Goal: Task Accomplishment & Management: Manage account settings

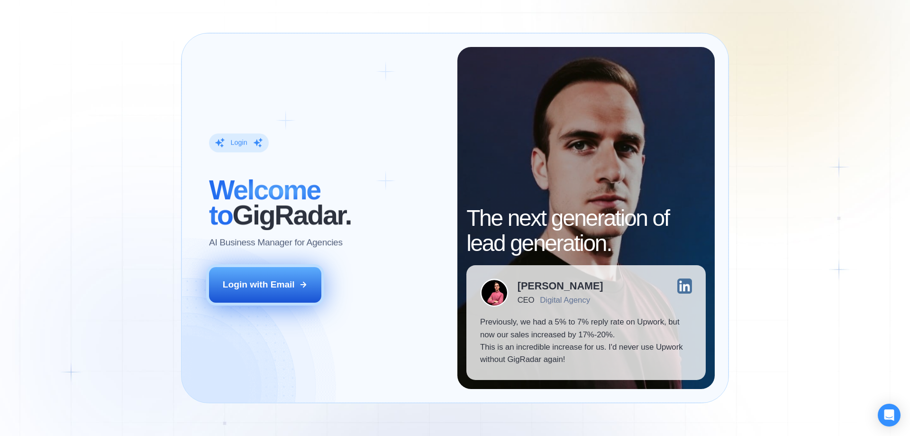
click at [268, 285] on div "Login with Email" at bounding box center [259, 284] width 72 height 12
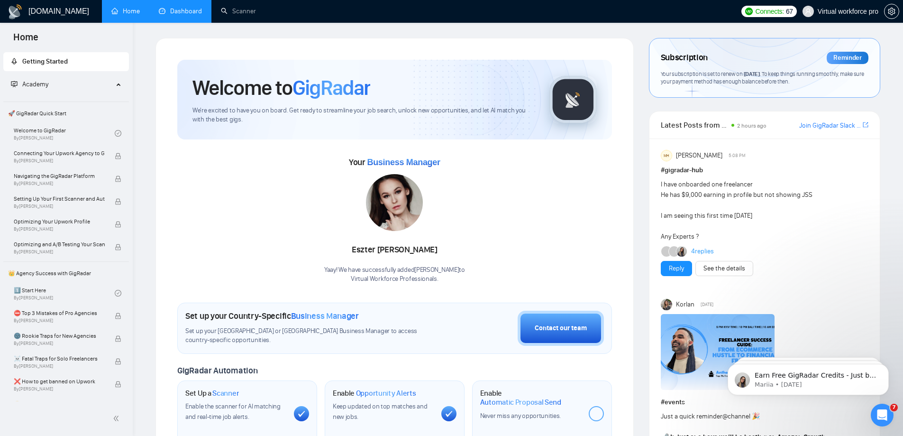
click at [160, 9] on link "Dashboard" at bounding box center [180, 11] width 43 height 8
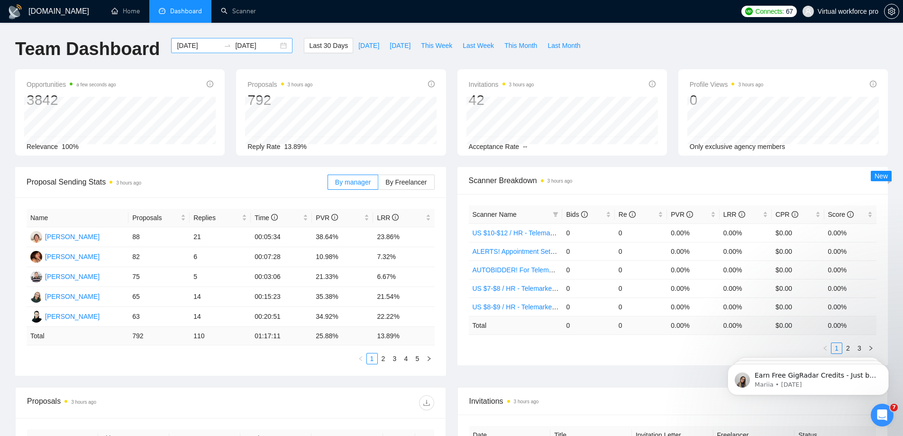
click at [194, 46] on input "[DATE]" at bounding box center [198, 45] width 43 height 10
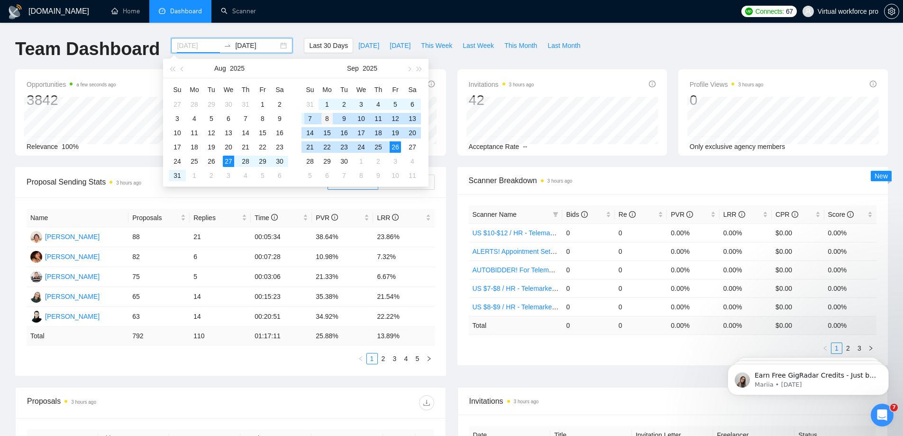
type input "[DATE]"
click at [324, 122] on div "8" at bounding box center [326, 118] width 11 height 11
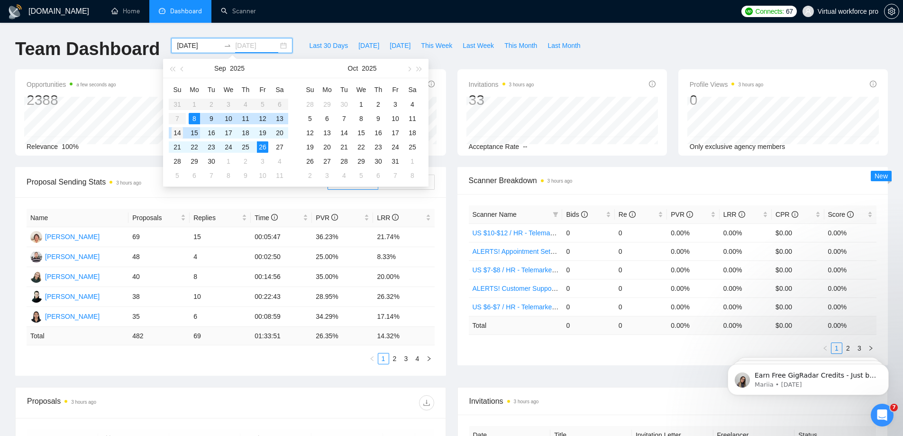
click at [176, 134] on div "14" at bounding box center [177, 132] width 11 height 11
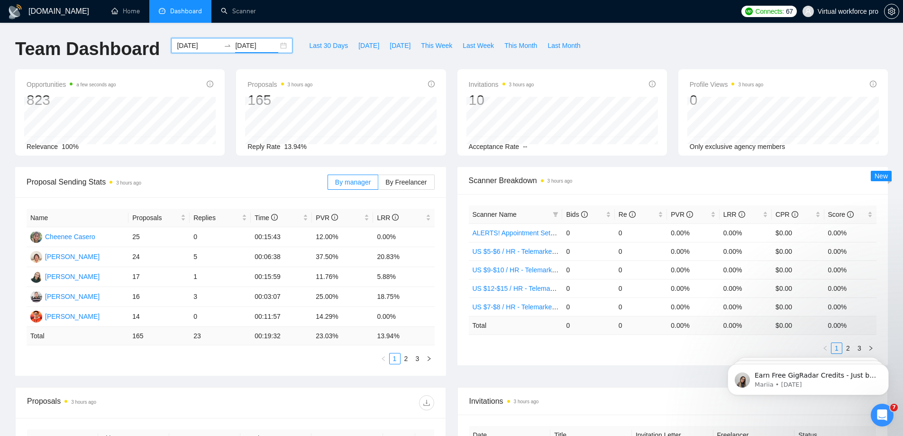
click at [235, 46] on input "[DATE]" at bounding box center [256, 45] width 43 height 10
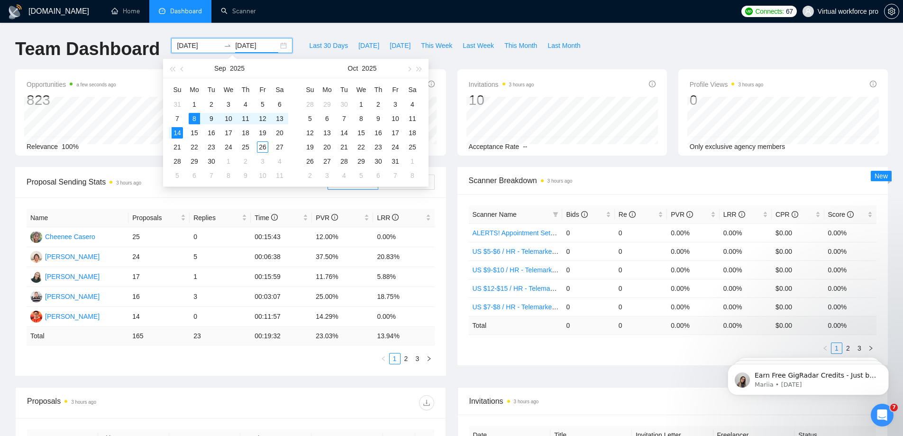
type input "[DATE]"
click at [392, 30] on div "[DOMAIN_NAME] Home Dashboard Scanner Connects: 67 Virtual workforce pro Team Da…" at bounding box center [451, 381] width 903 height 762
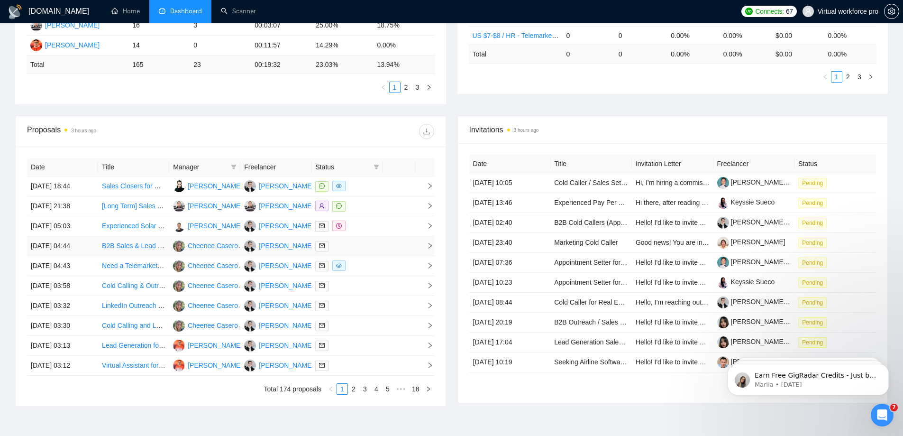
scroll to position [284, 0]
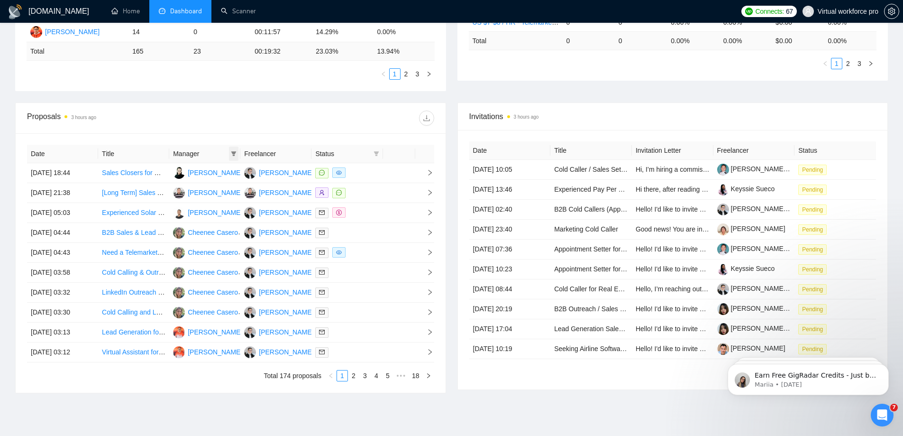
click at [231, 157] on span at bounding box center [233, 154] width 9 height 14
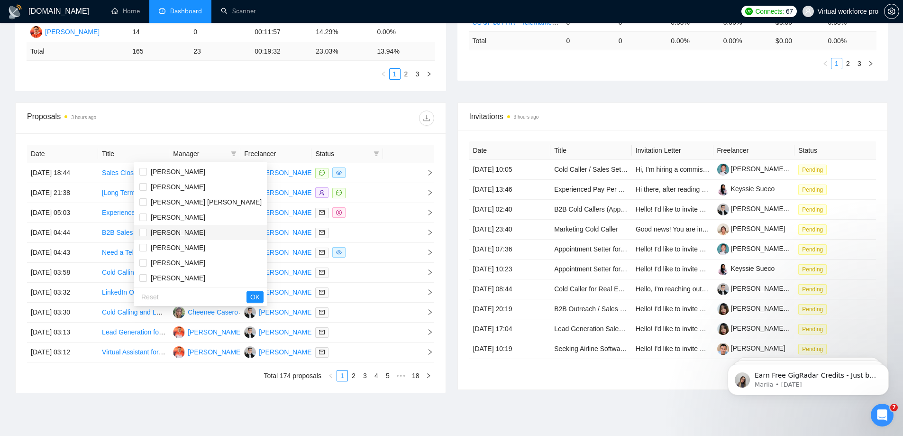
click at [184, 232] on span "[PERSON_NAME]" at bounding box center [178, 233] width 55 height 8
checkbox input "true"
click at [184, 220] on span "[PERSON_NAME]" at bounding box center [178, 217] width 55 height 8
checkbox input "true"
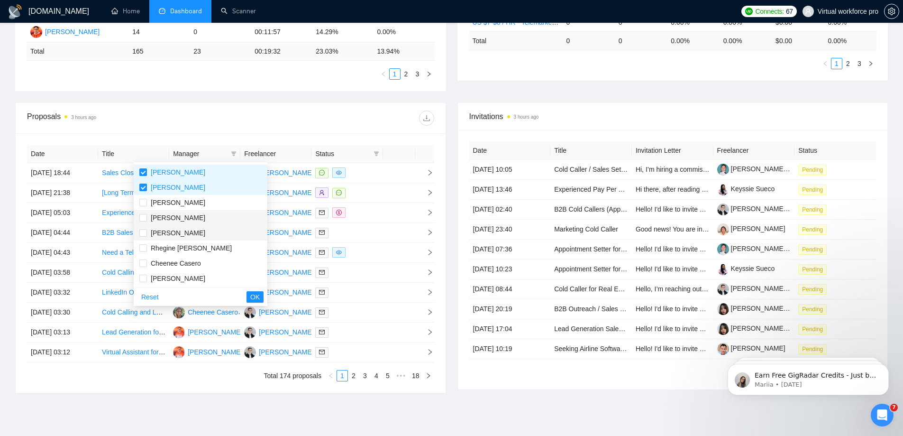
scroll to position [47, 0]
click at [185, 262] on span "Cheenee Casero" at bounding box center [176, 261] width 50 height 8
checkbox input "true"
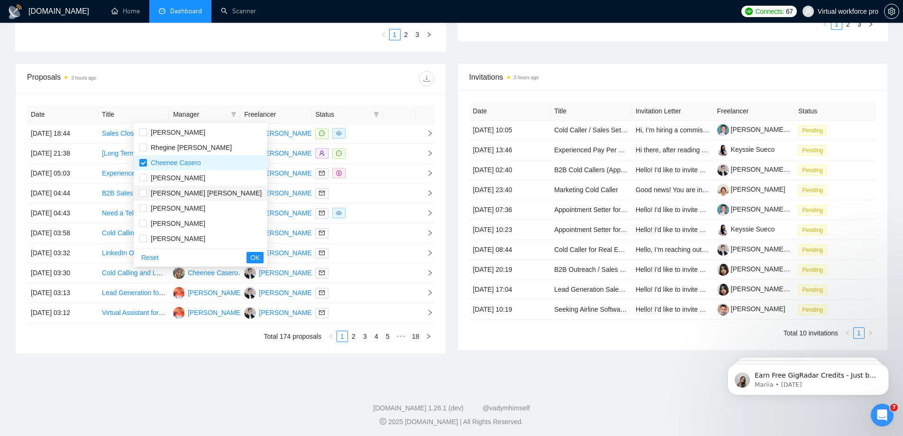
scroll to position [326, 0]
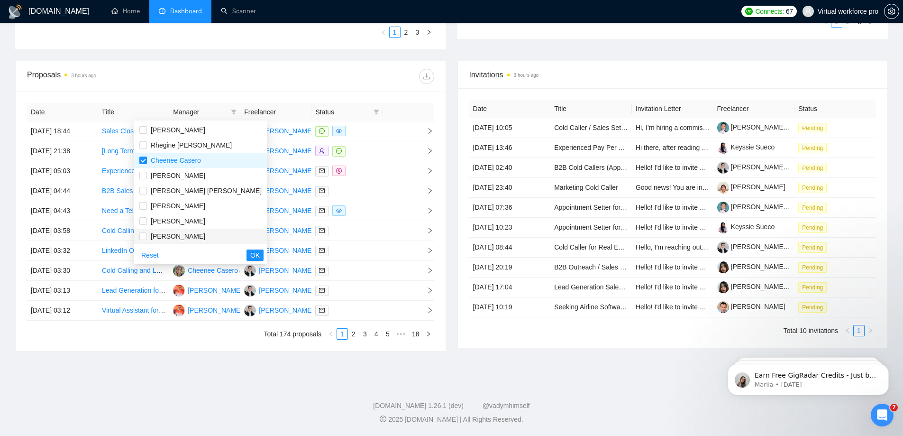
click at [183, 235] on span "[PERSON_NAME]" at bounding box center [178, 236] width 55 height 8
checkbox input "true"
drag, startPoint x: 223, startPoint y: 254, endPoint x: 282, endPoint y: 308, distance: 79.2
click at [250, 254] on span "OK" at bounding box center [254, 255] width 9 height 10
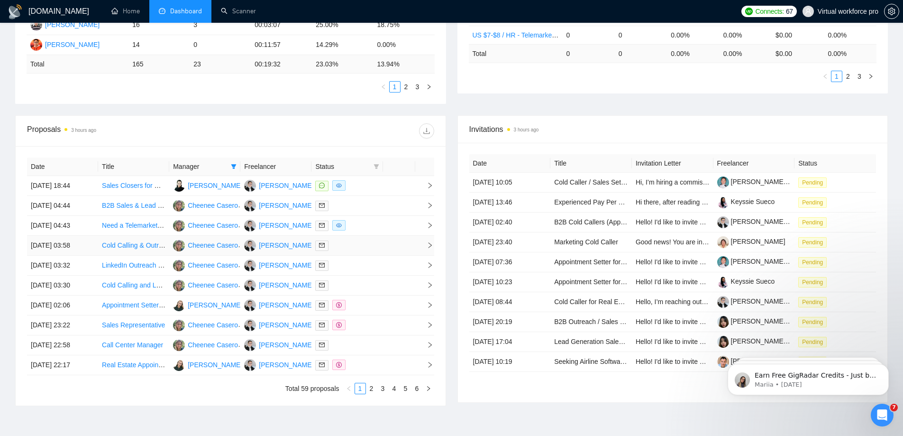
scroll to position [284, 0]
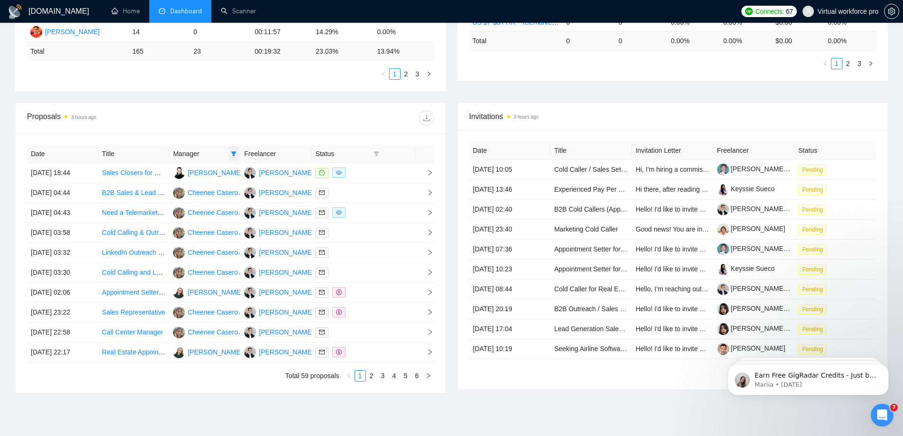
click at [234, 154] on icon "filter" at bounding box center [234, 154] width 6 height 6
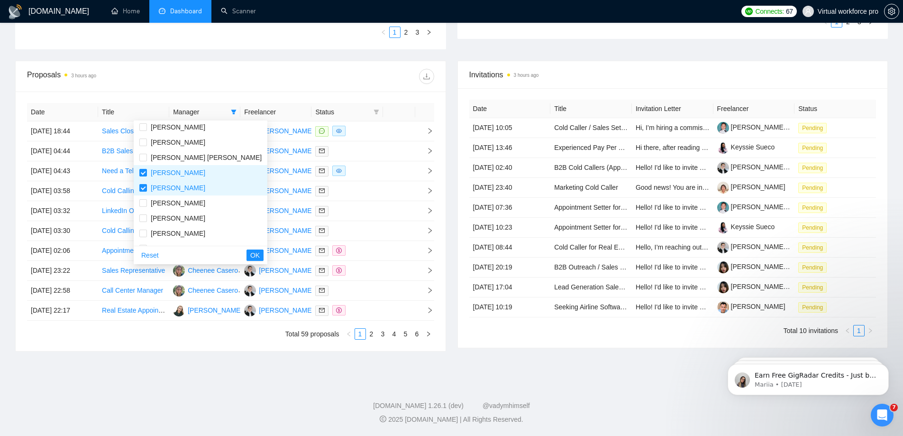
scroll to position [0, 0]
click at [594, 74] on span "Invitations 3 hours ago" at bounding box center [672, 75] width 407 height 12
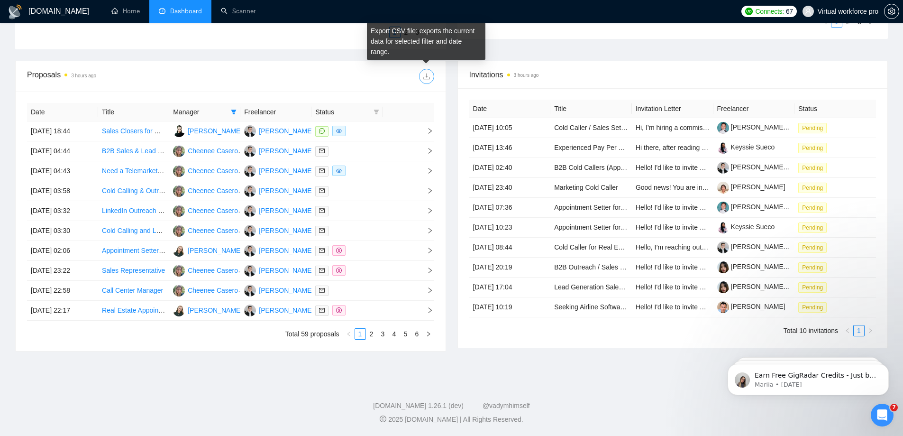
click at [433, 73] on span "download" at bounding box center [427, 77] width 14 height 8
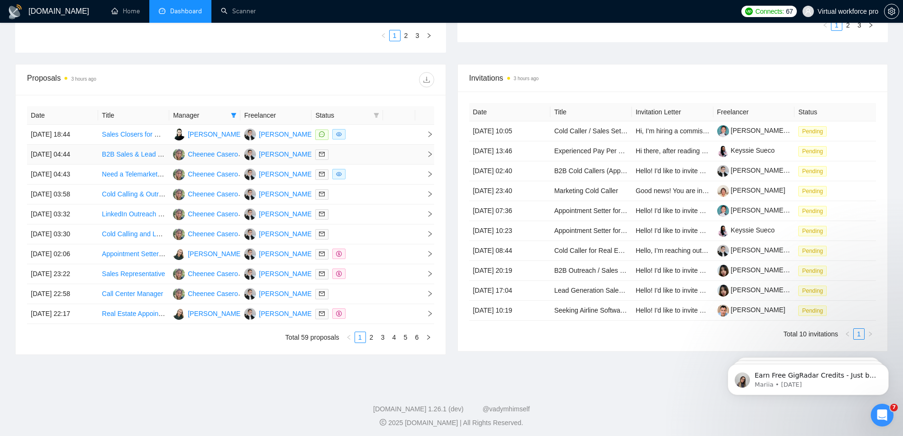
scroll to position [326, 0]
